Goal: Obtain resource: Obtain resource

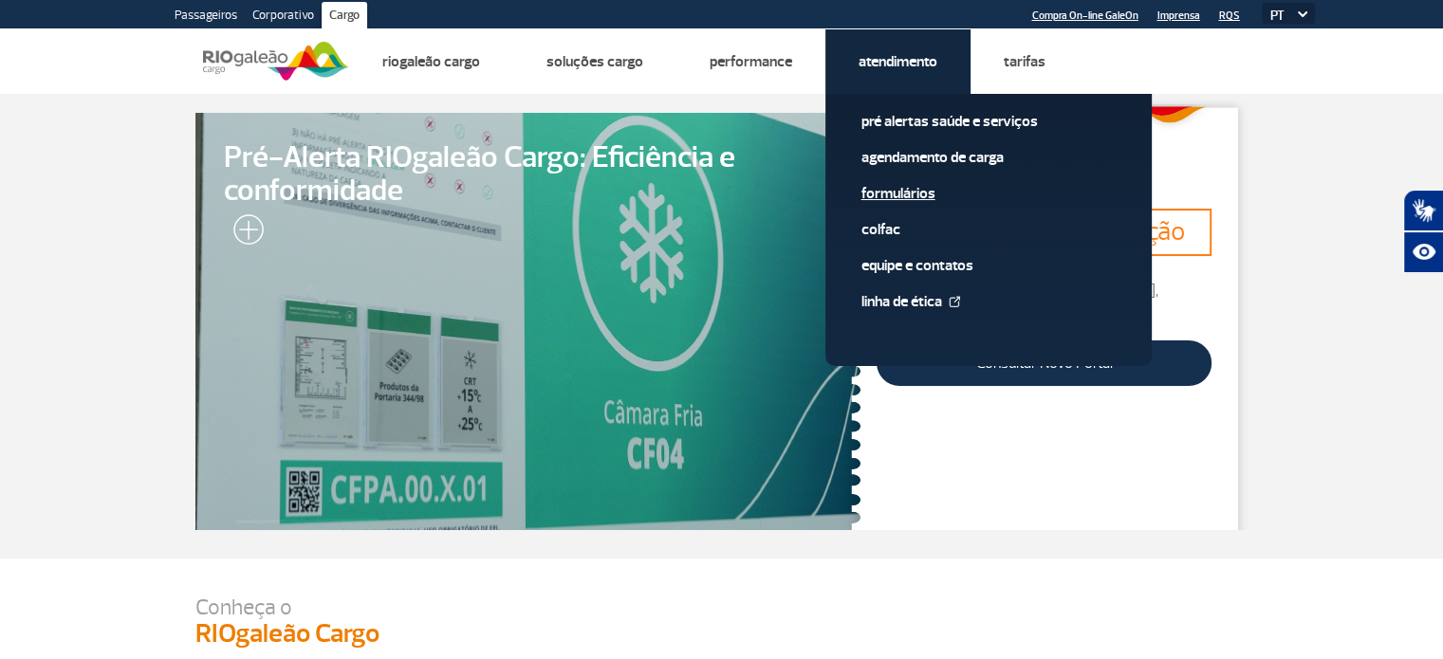
click at [902, 193] on link "Formulários" at bounding box center [988, 193] width 254 height 21
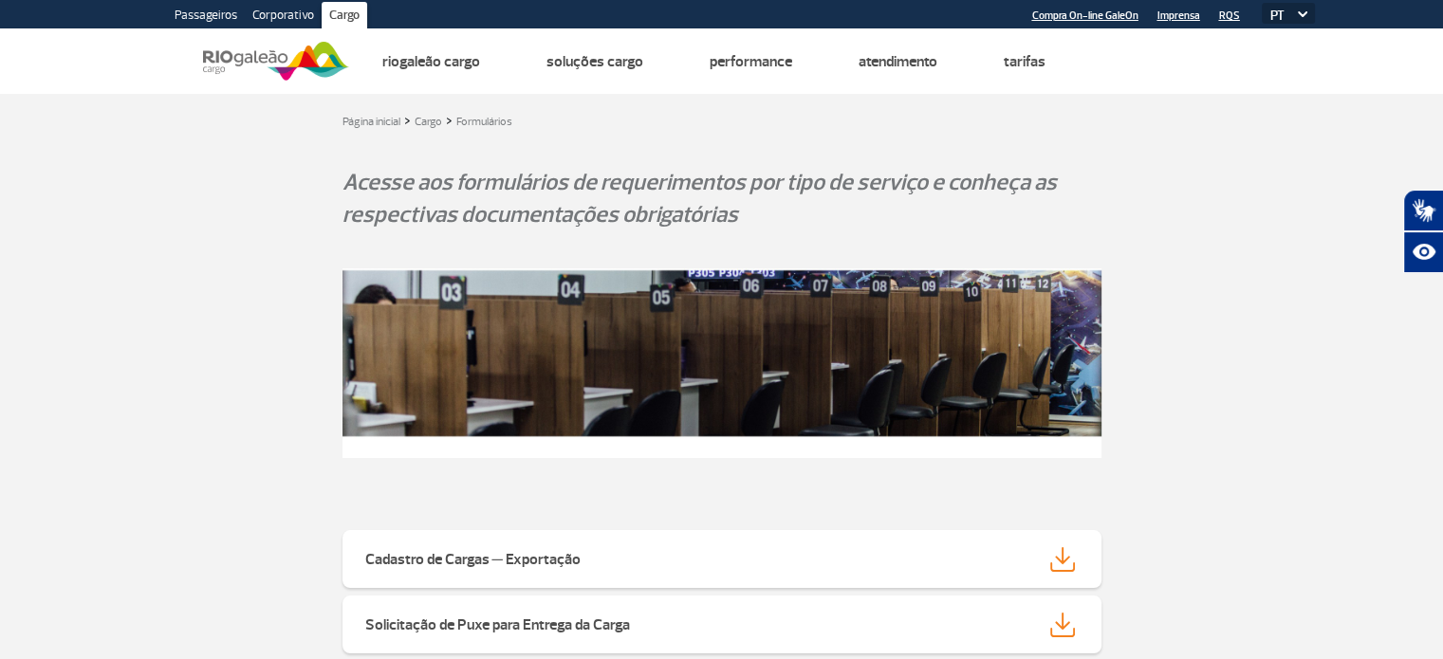
click at [1093, 423] on img at bounding box center [721, 363] width 759 height 190
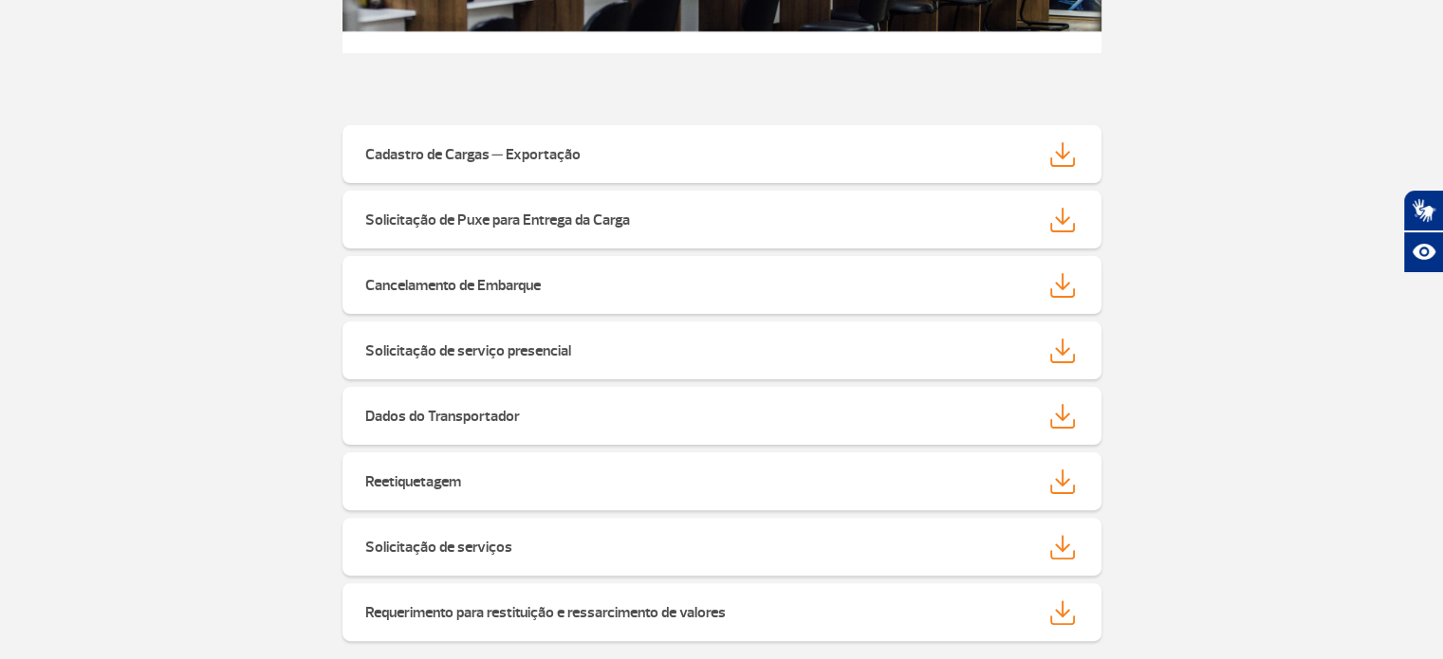
scroll to position [406, 0]
click at [1062, 157] on img at bounding box center [1062, 153] width 25 height 25
click at [1063, 488] on img at bounding box center [1062, 481] width 25 height 25
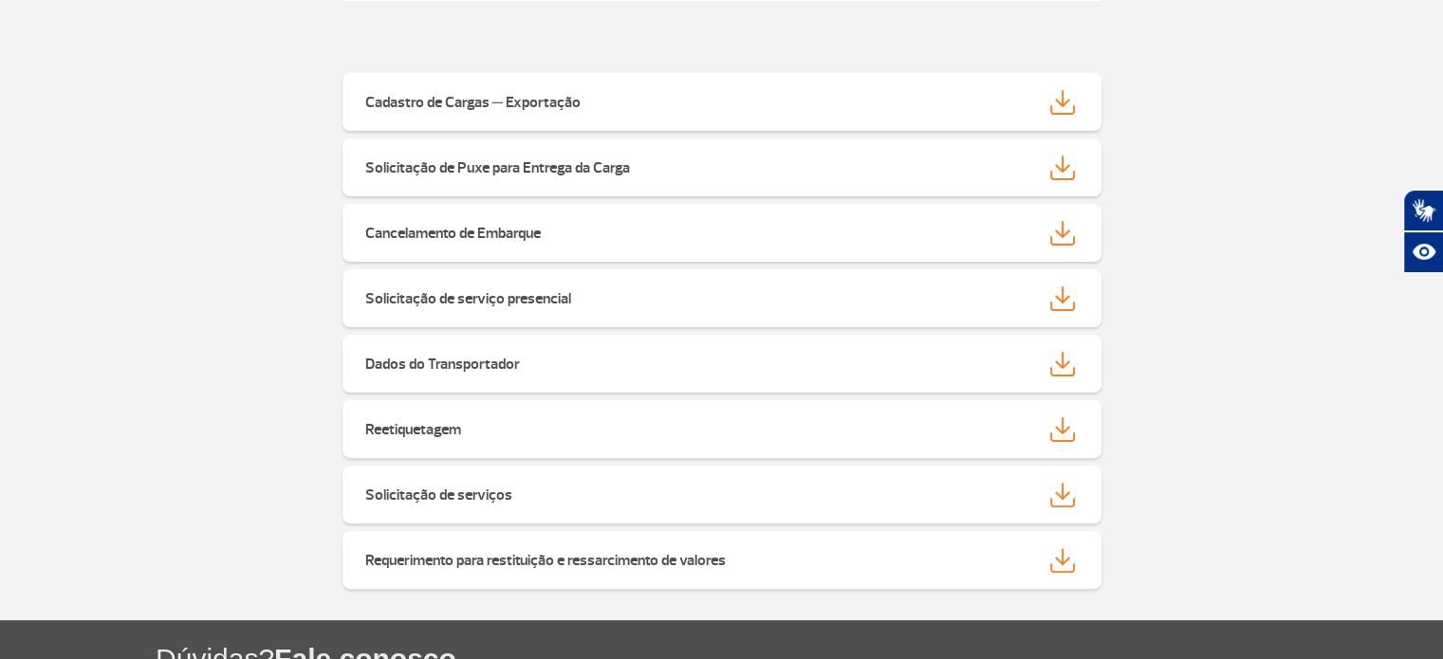
scroll to position [426, 0]
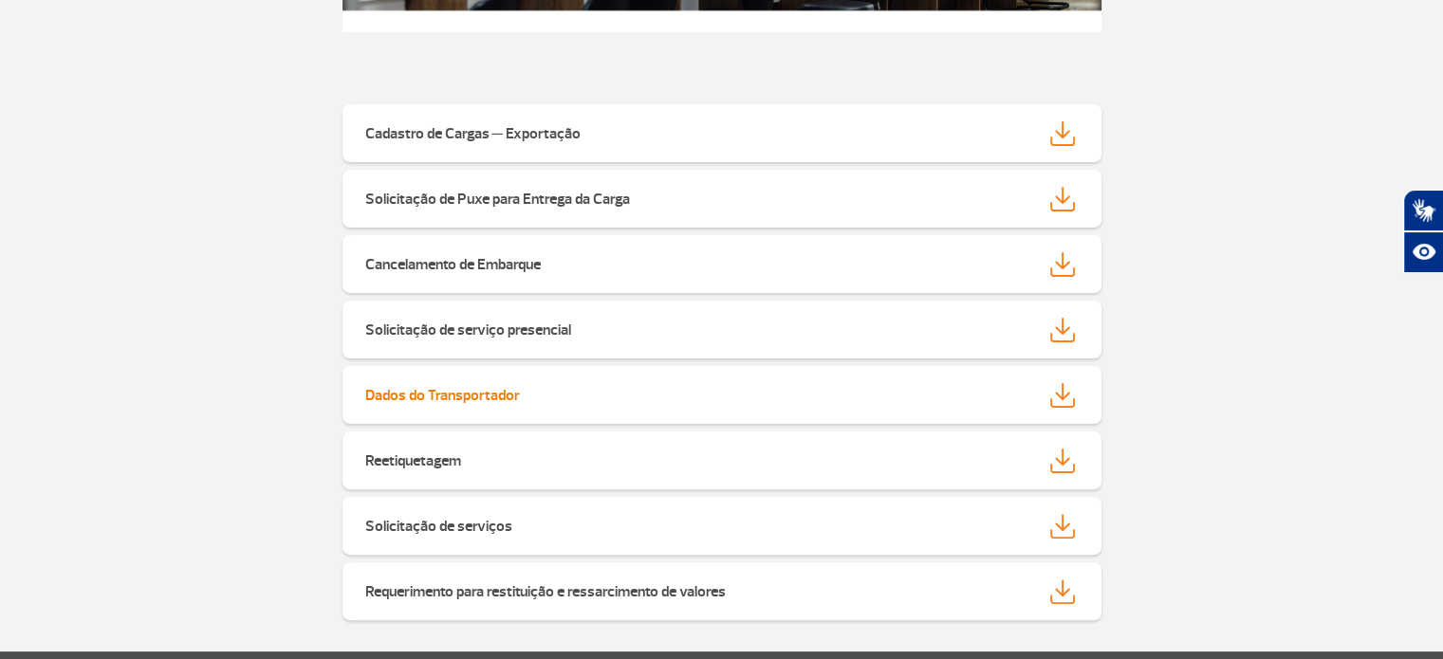
click at [1059, 385] on img at bounding box center [1062, 395] width 25 height 25
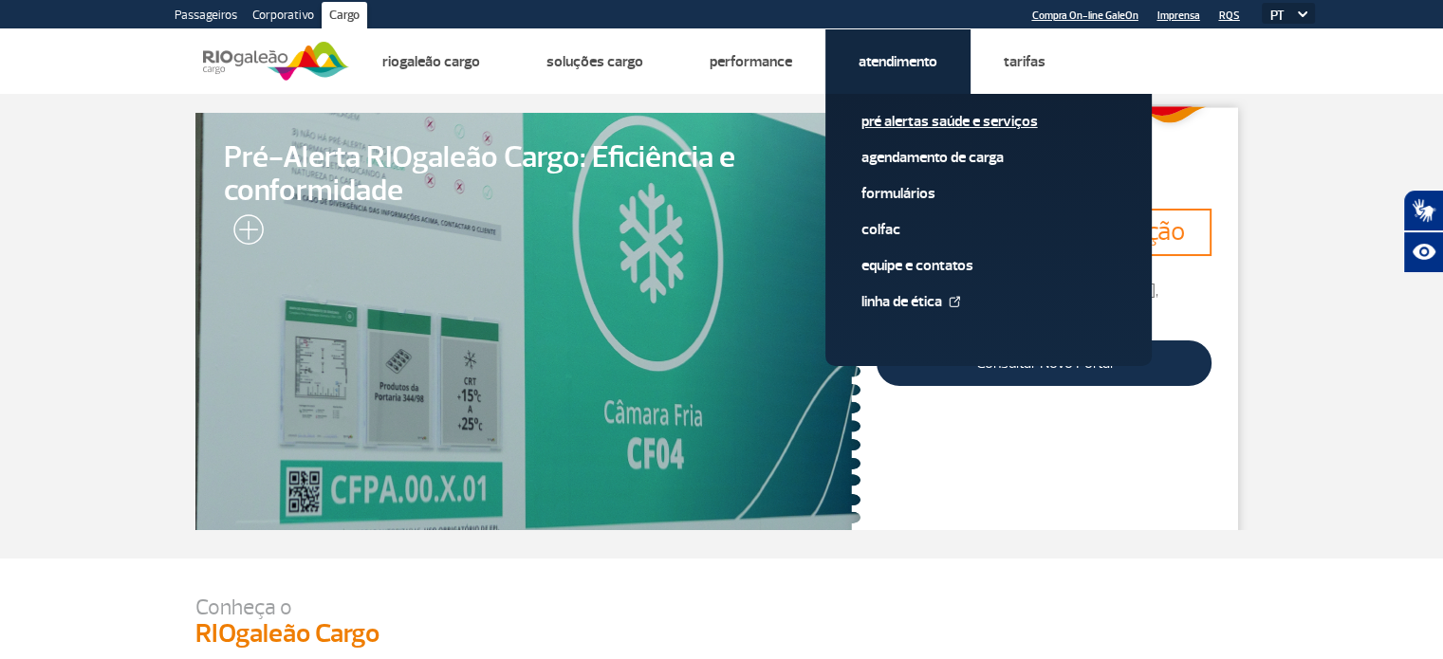
click at [912, 120] on link "Pré alertas Saúde e Serviços" at bounding box center [988, 121] width 254 height 21
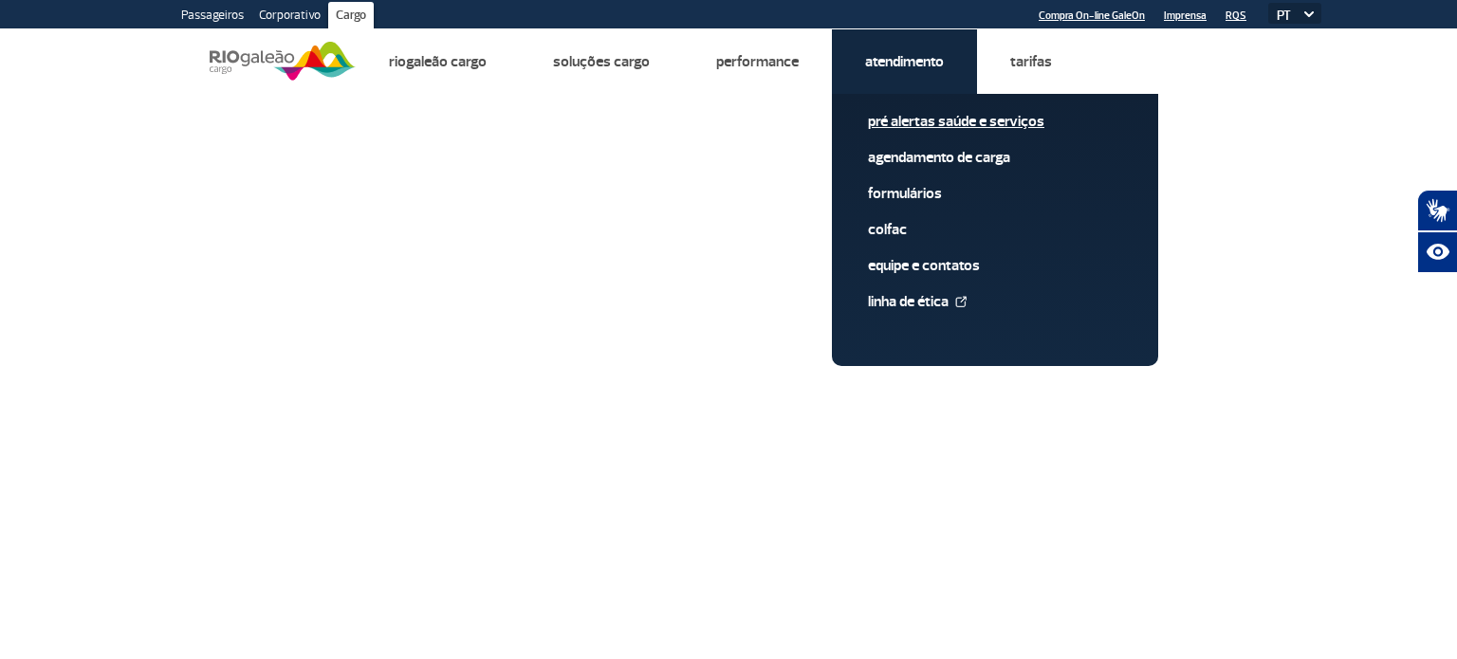
click at [912, 120] on link "Pré alertas Saúde e Serviços" at bounding box center [995, 121] width 254 height 21
